Goal: Find contact information: Find contact information

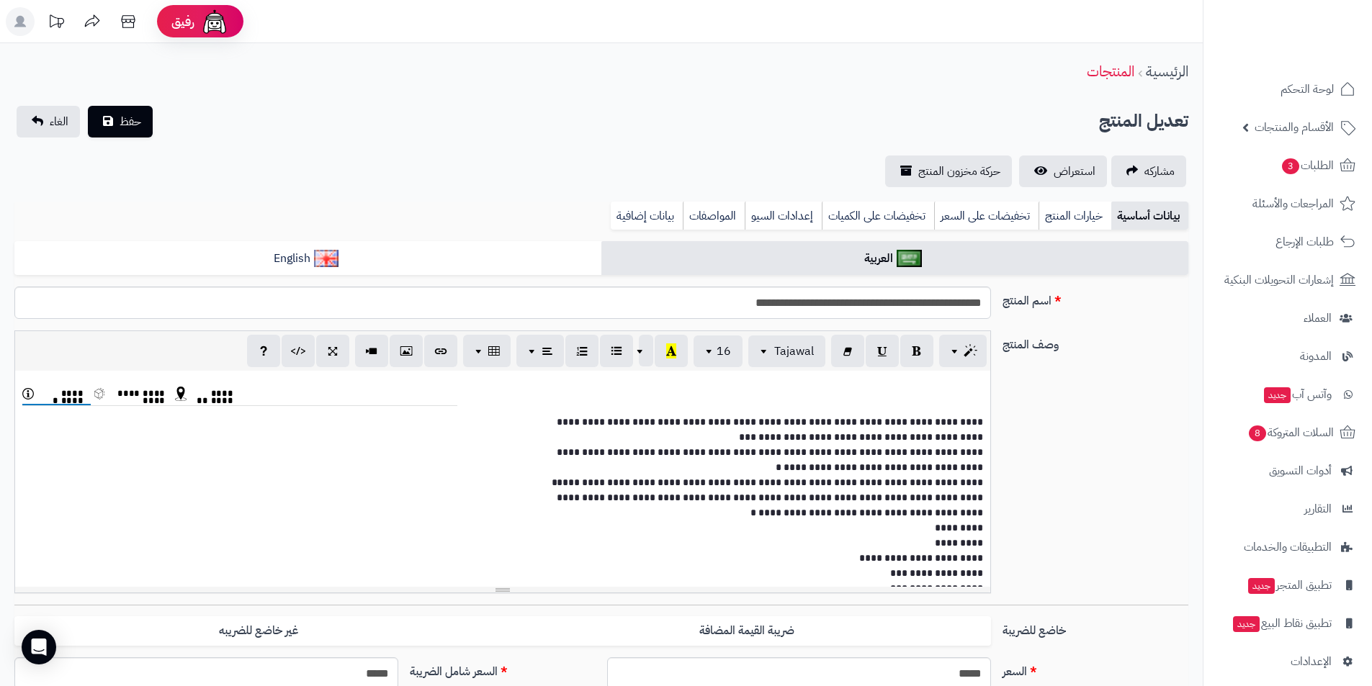
scroll to position [216, 0]
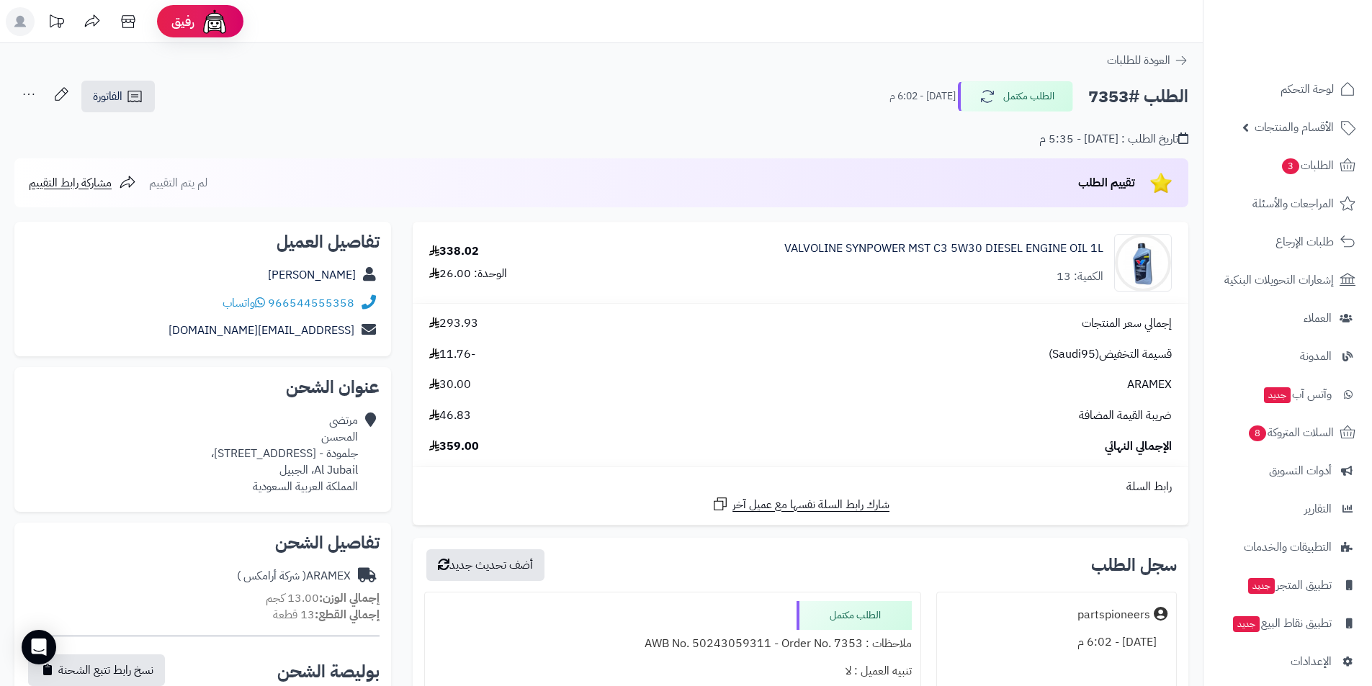
scroll to position [72, 0]
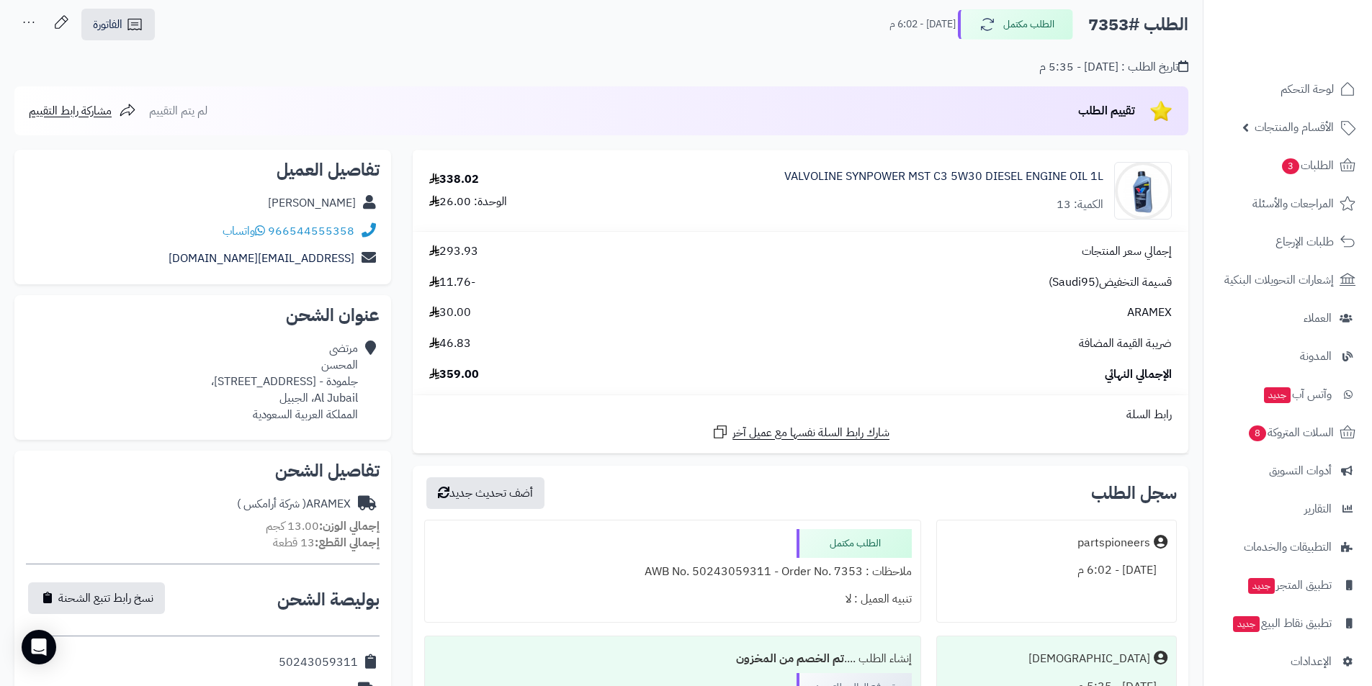
drag, startPoint x: 243, startPoint y: 195, endPoint x: 349, endPoint y: 210, distance: 107.6
click at [349, 210] on div "Murtadha Al-Mohsen" at bounding box center [203, 203] width 354 height 28
click at [456, 254] on span "293.93" at bounding box center [453, 251] width 49 height 17
drag, startPoint x: 267, startPoint y: 221, endPoint x: 266, endPoint y: 240, distance: 18.8
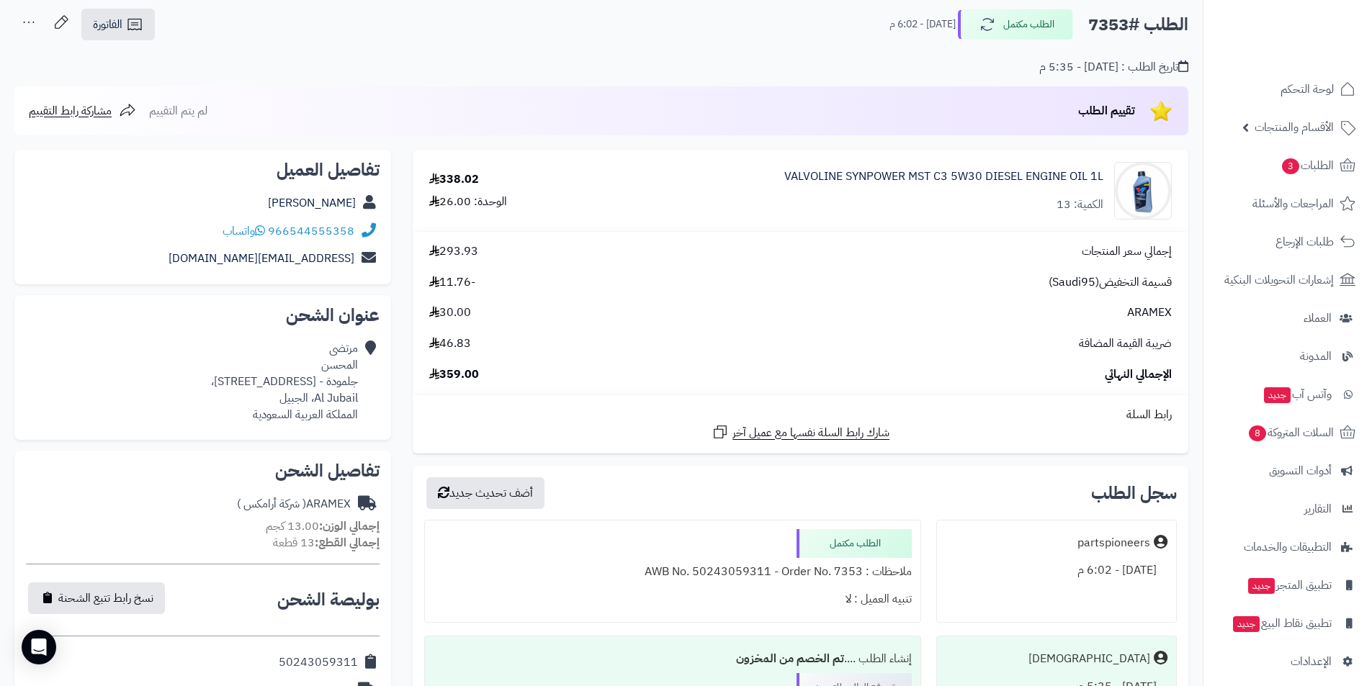
click at [266, 240] on div "966544555358 واتساب" at bounding box center [203, 232] width 354 height 28
drag, startPoint x: 362, startPoint y: 225, endPoint x: 355, endPoint y: 233, distance: 10.2
click at [355, 233] on div "966544555358 واتساب" at bounding box center [203, 232] width 354 height 28
drag, startPoint x: 293, startPoint y: 221, endPoint x: 353, endPoint y: 241, distance: 63.1
click at [353, 241] on div "966544555358 واتساب" at bounding box center [203, 232] width 354 height 28
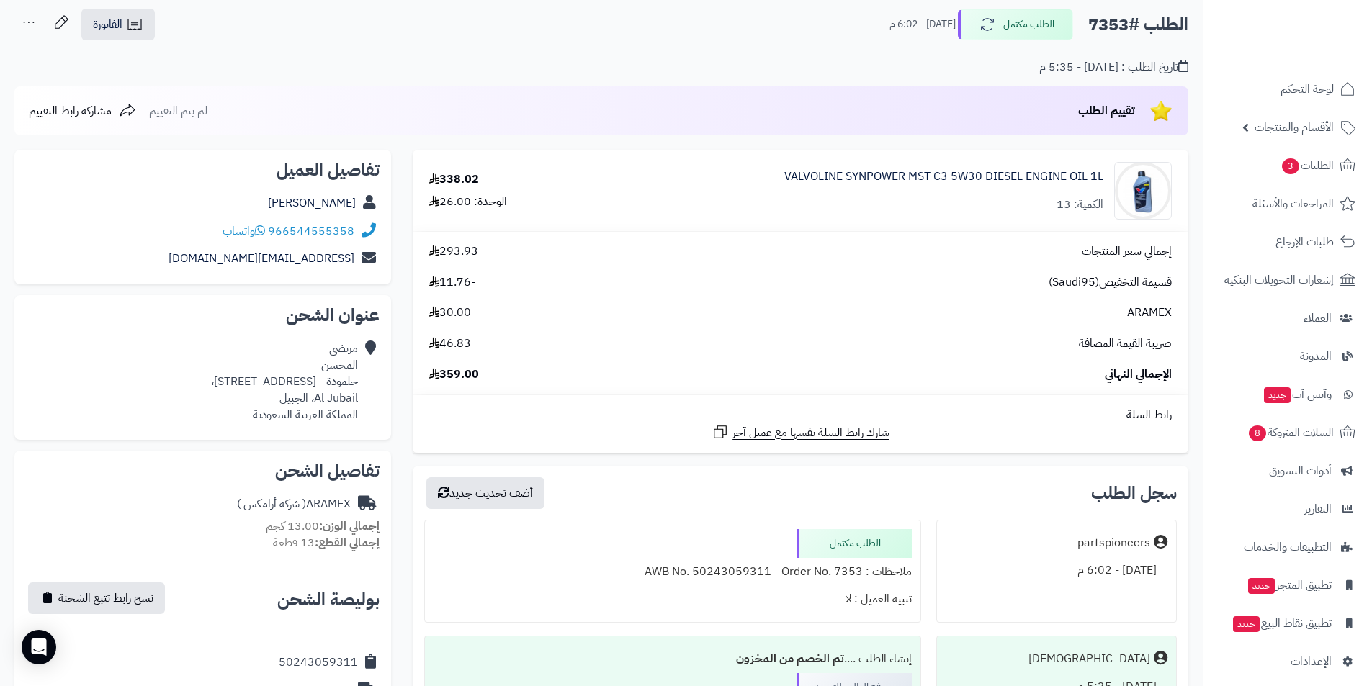
drag, startPoint x: 354, startPoint y: 241, endPoint x: 286, endPoint y: 218, distance: 71.8
click at [286, 218] on div "966544555358 واتساب" at bounding box center [203, 232] width 354 height 28
drag, startPoint x: 294, startPoint y: 222, endPoint x: 353, endPoint y: 240, distance: 61.7
click at [353, 240] on div "966544555358 واتساب" at bounding box center [203, 232] width 354 height 28
drag, startPoint x: 353, startPoint y: 240, endPoint x: 296, endPoint y: 214, distance: 62.5
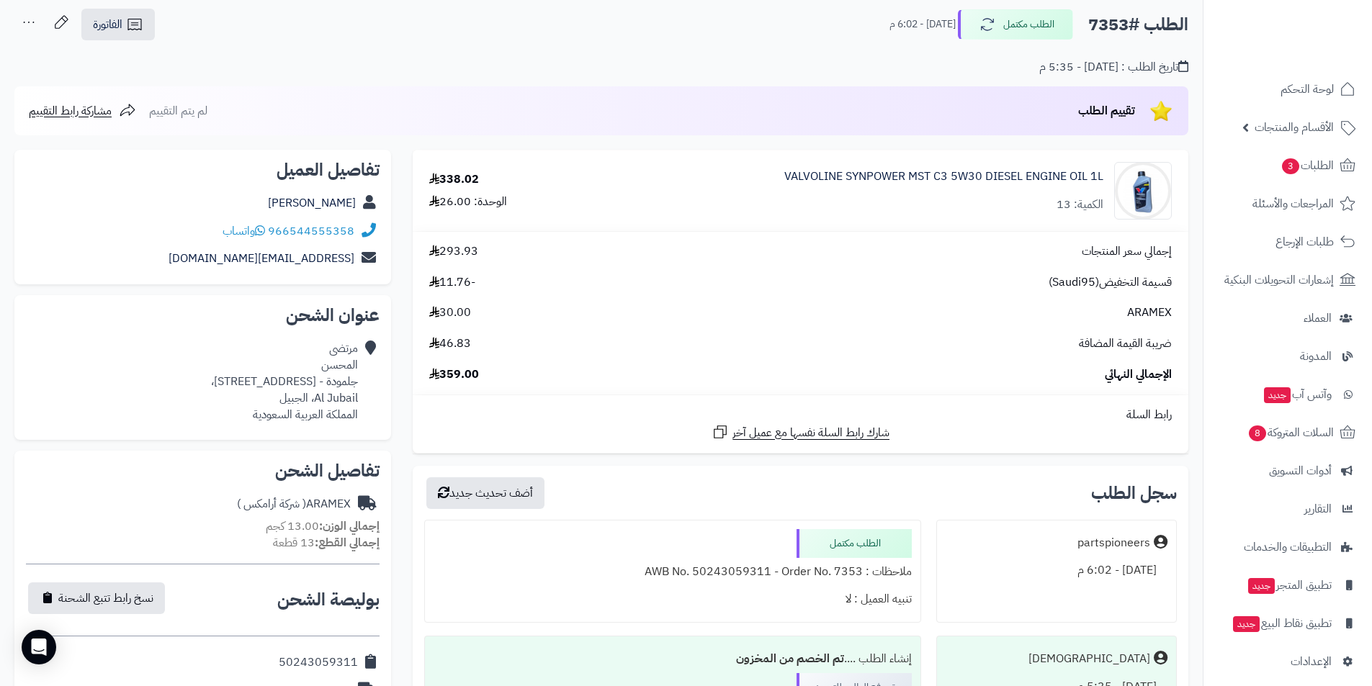
click at [296, 214] on div "Murtadha Al-Mohsen" at bounding box center [203, 203] width 354 height 28
drag, startPoint x: 292, startPoint y: 213, endPoint x: 354, endPoint y: 241, distance: 67.7
click at [354, 241] on div "تفاصيل العميل Murtadha Al-Mohsen 966544555358 واتساب eng.hajr@gmail.com" at bounding box center [202, 217] width 377 height 135
drag, startPoint x: 290, startPoint y: 221, endPoint x: 354, endPoint y: 234, distance: 64.7
click at [354, 234] on div "966544555358 واتساب" at bounding box center [203, 232] width 354 height 28
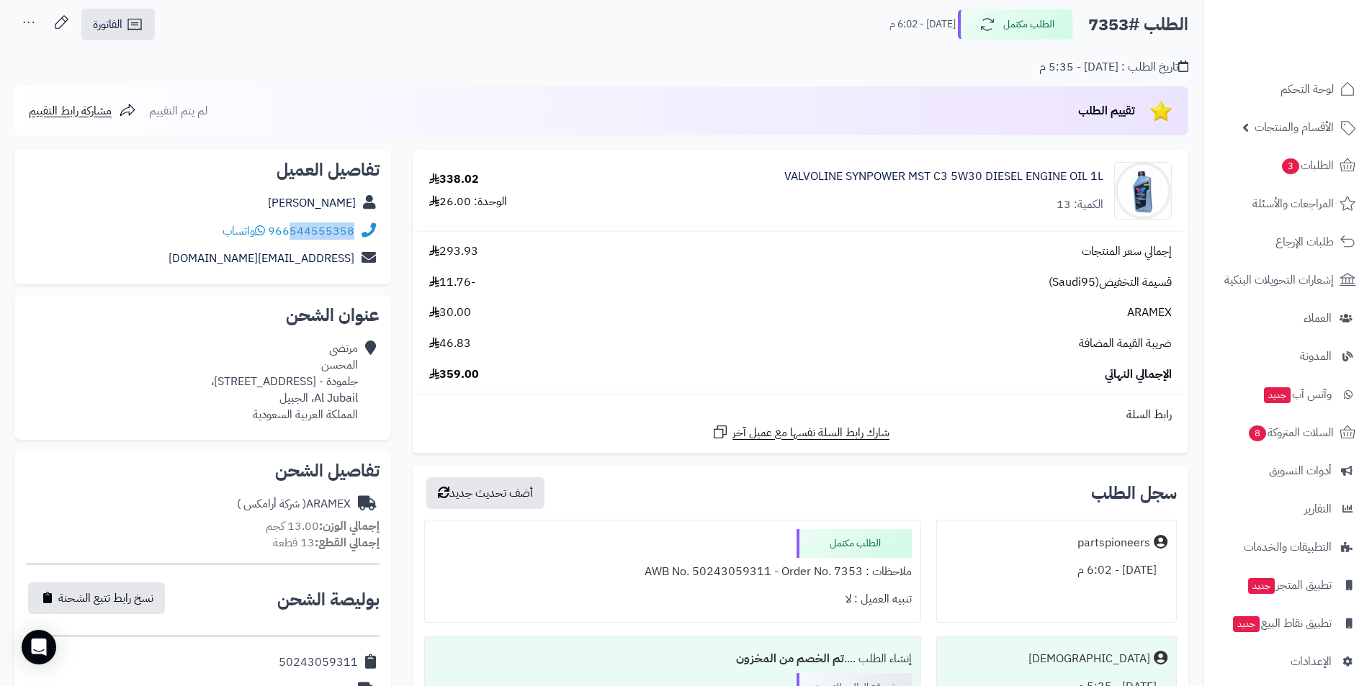
copy link "544555358"
